Goal: Task Accomplishment & Management: Manage account settings

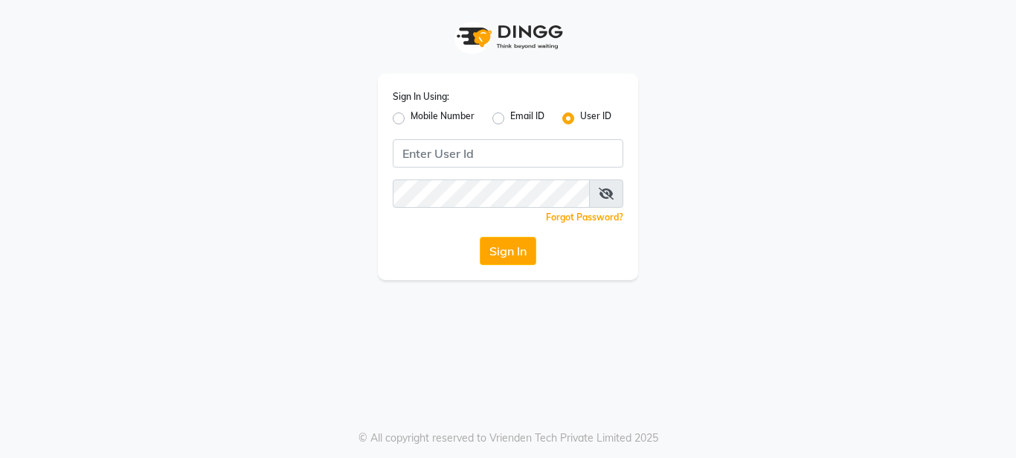
click at [411, 121] on label "Mobile Number" at bounding box center [443, 118] width 64 height 18
click at [411, 119] on input "Mobile Number" at bounding box center [416, 114] width 10 height 10
radio input "true"
radio input "false"
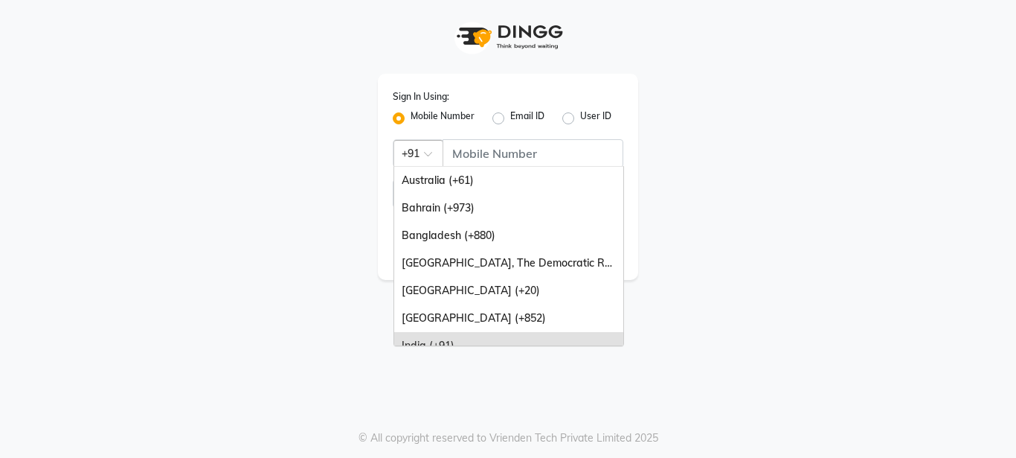
click at [432, 153] on span at bounding box center [433, 158] width 19 height 16
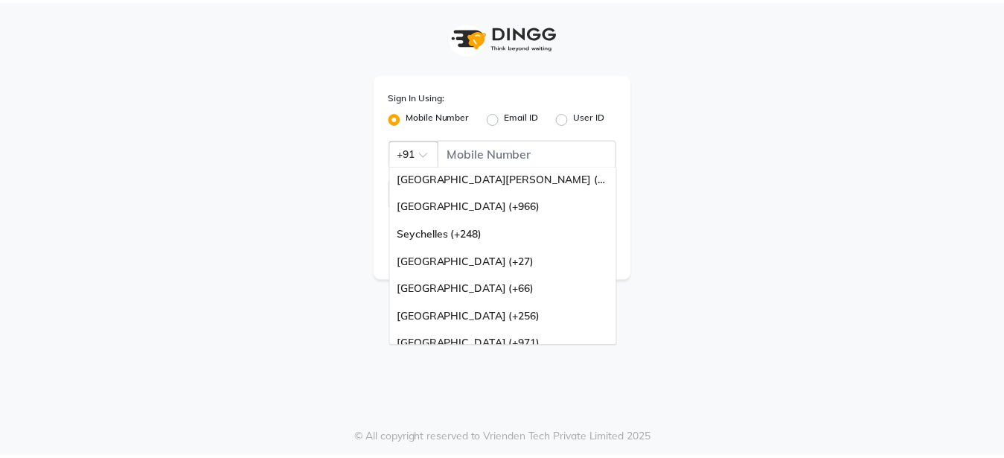
scroll to position [372, 0]
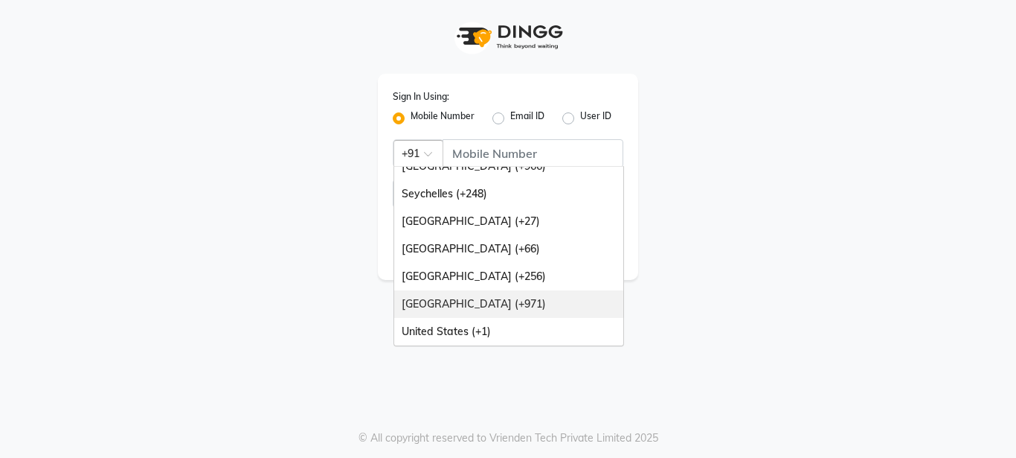
click at [539, 300] on div "[GEOGRAPHIC_DATA] (+971)" at bounding box center [508, 304] width 229 height 28
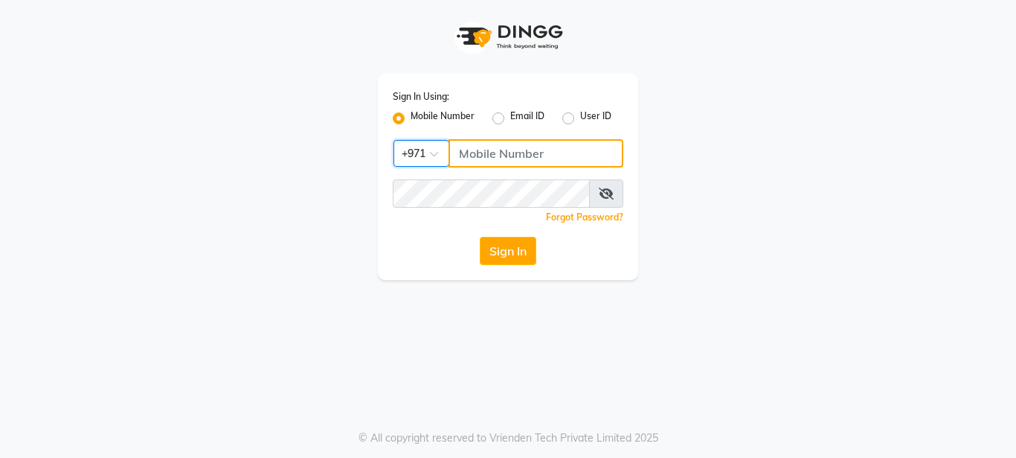
click at [526, 160] on input "Username" at bounding box center [536, 153] width 175 height 28
type input "581938073"
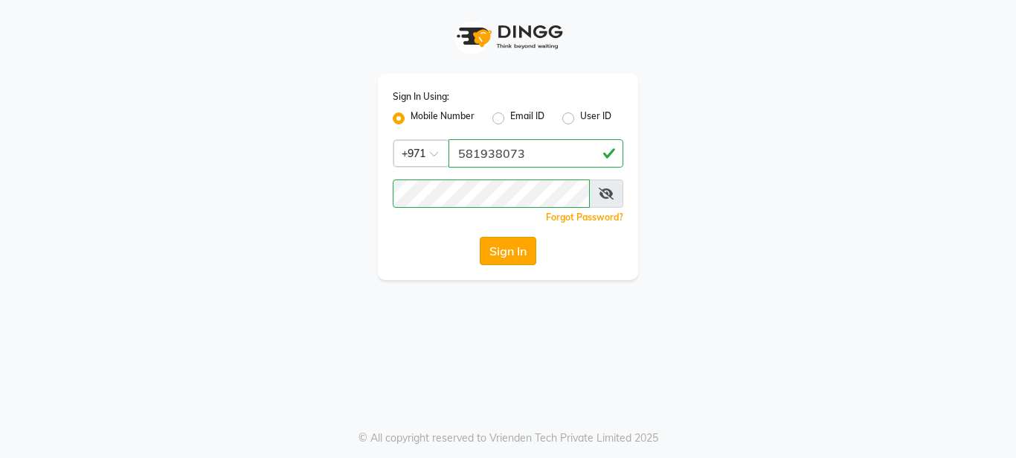
click at [514, 248] on button "Sign In" at bounding box center [508, 251] width 57 height 28
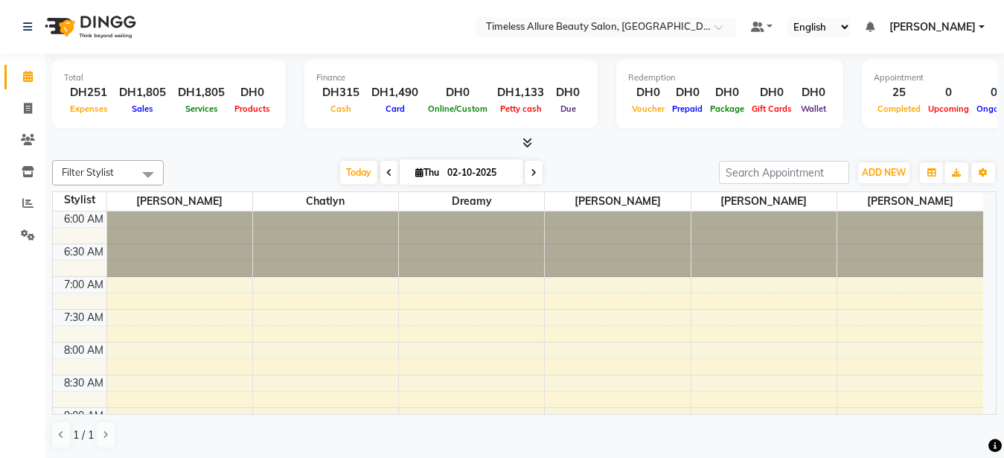
click at [88, 96] on div "DH251" at bounding box center [88, 92] width 49 height 17
click at [28, 233] on icon at bounding box center [28, 234] width 14 height 11
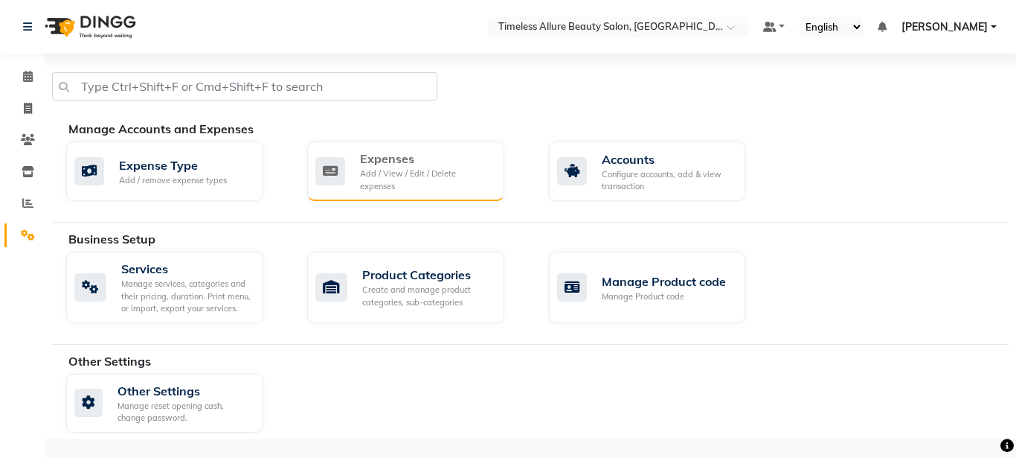
click at [418, 187] on div "Expenses Add / View / Edit / Delete expenses" at bounding box center [405, 171] width 197 height 60
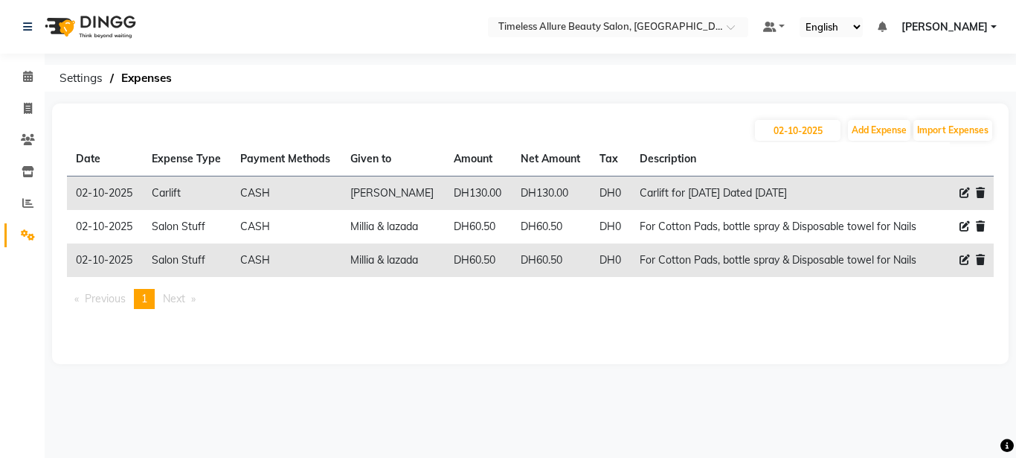
click at [993, 26] on link "[PERSON_NAME]" at bounding box center [949, 27] width 95 height 16
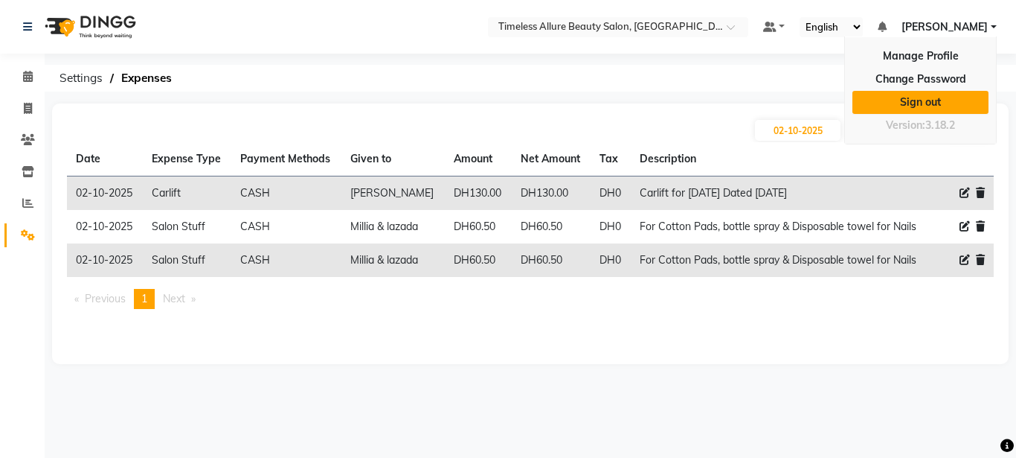
click at [926, 100] on link "Sign out" at bounding box center [921, 102] width 136 height 23
